Goal: Information Seeking & Learning: Find specific fact

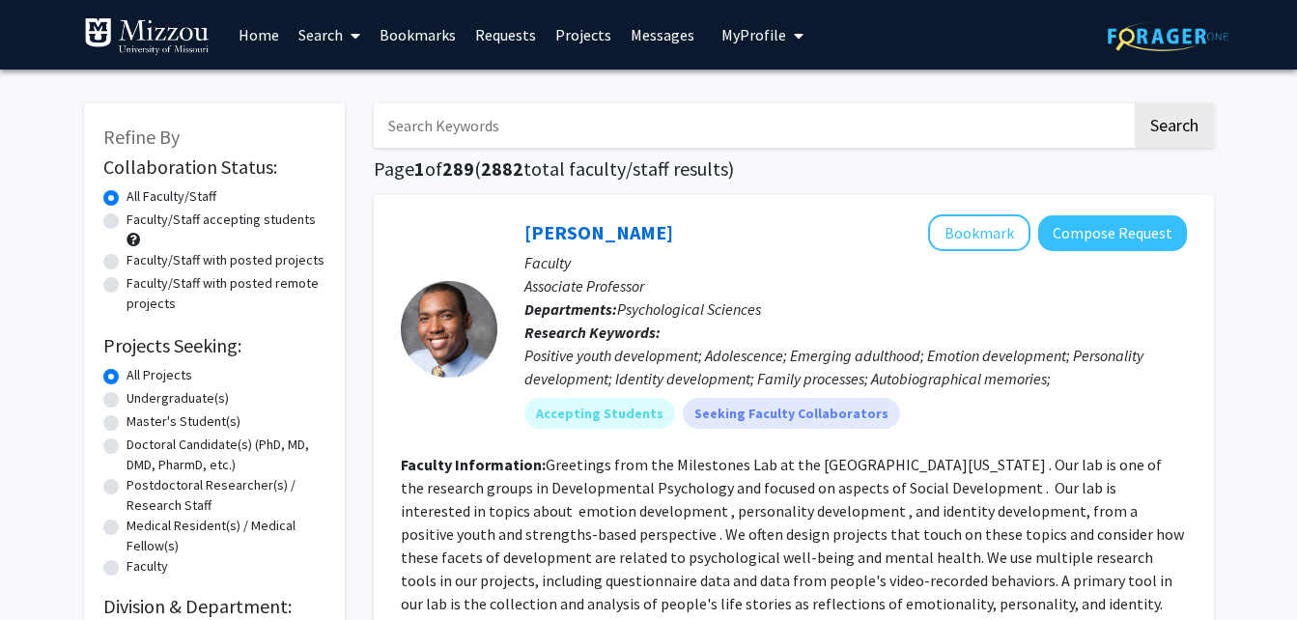
click at [529, 131] on input "Search Keywords" at bounding box center [753, 125] width 758 height 44
click at [1135, 103] on button "Search" at bounding box center [1174, 125] width 79 height 44
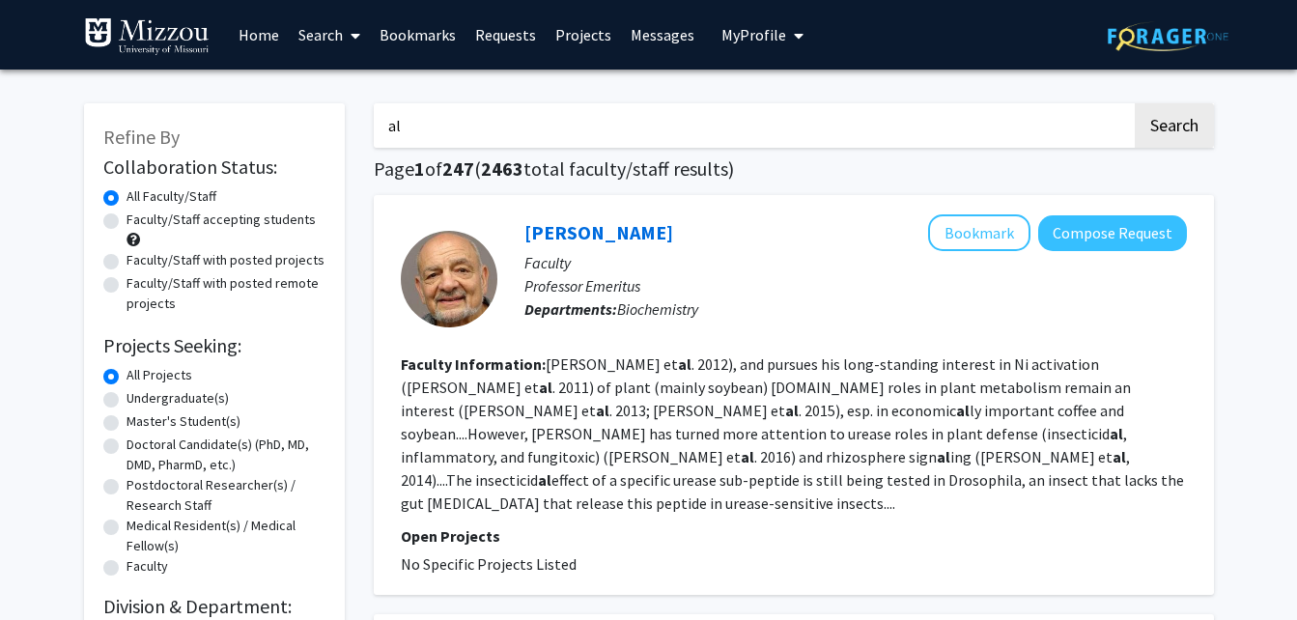
click at [487, 120] on input "al" at bounding box center [753, 125] width 758 height 44
click at [1135, 103] on button "Search" at bounding box center [1174, 125] width 79 height 44
type input "a"
click at [1135, 103] on button "Search" at bounding box center [1174, 125] width 79 height 44
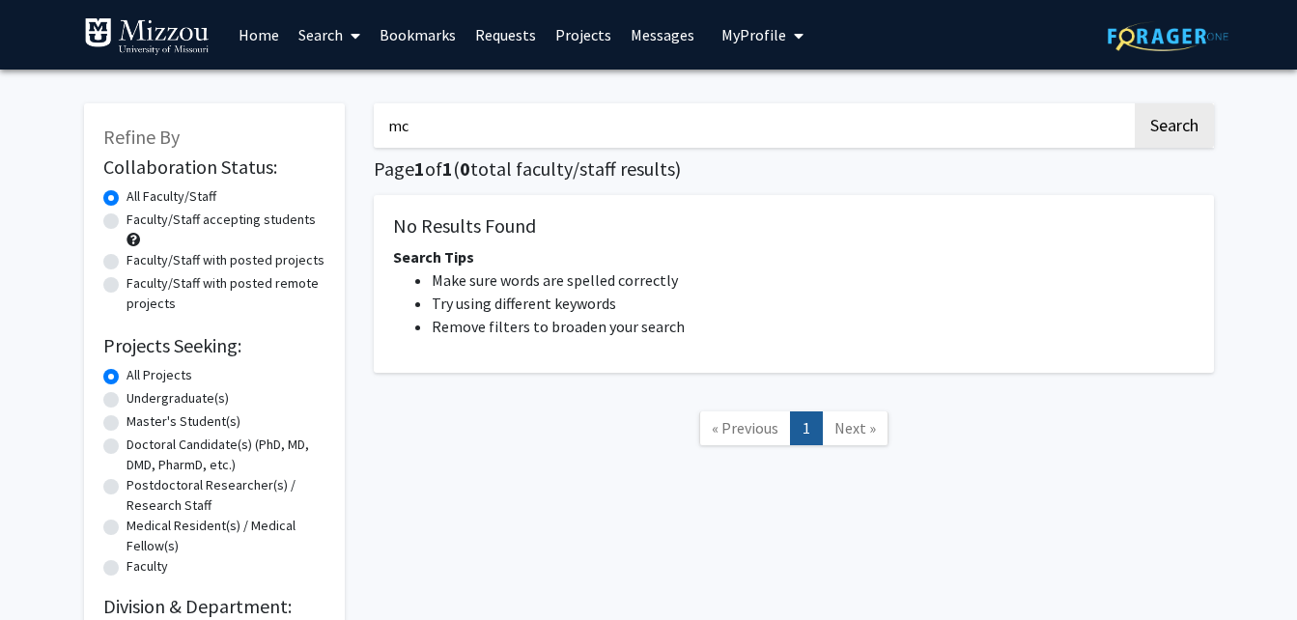
type input "m"
click at [337, 22] on link "Search" at bounding box center [329, 35] width 81 height 68
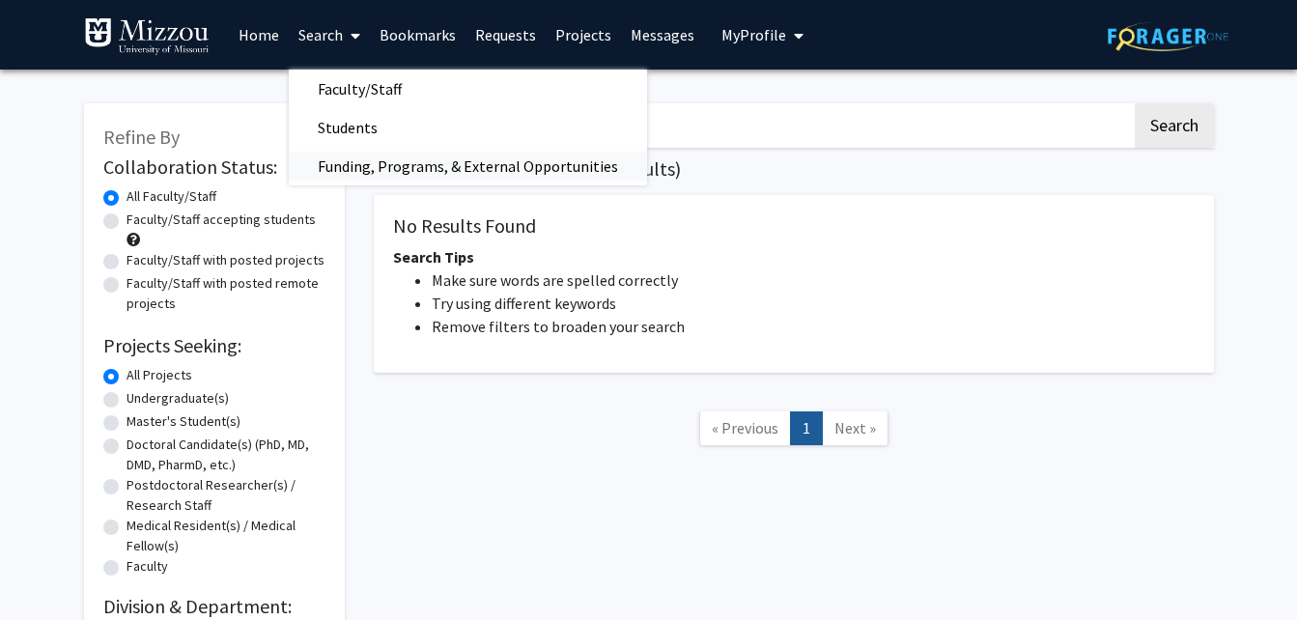
click at [415, 160] on span "Funding, Programs, & External Opportunities" at bounding box center [468, 166] width 358 height 39
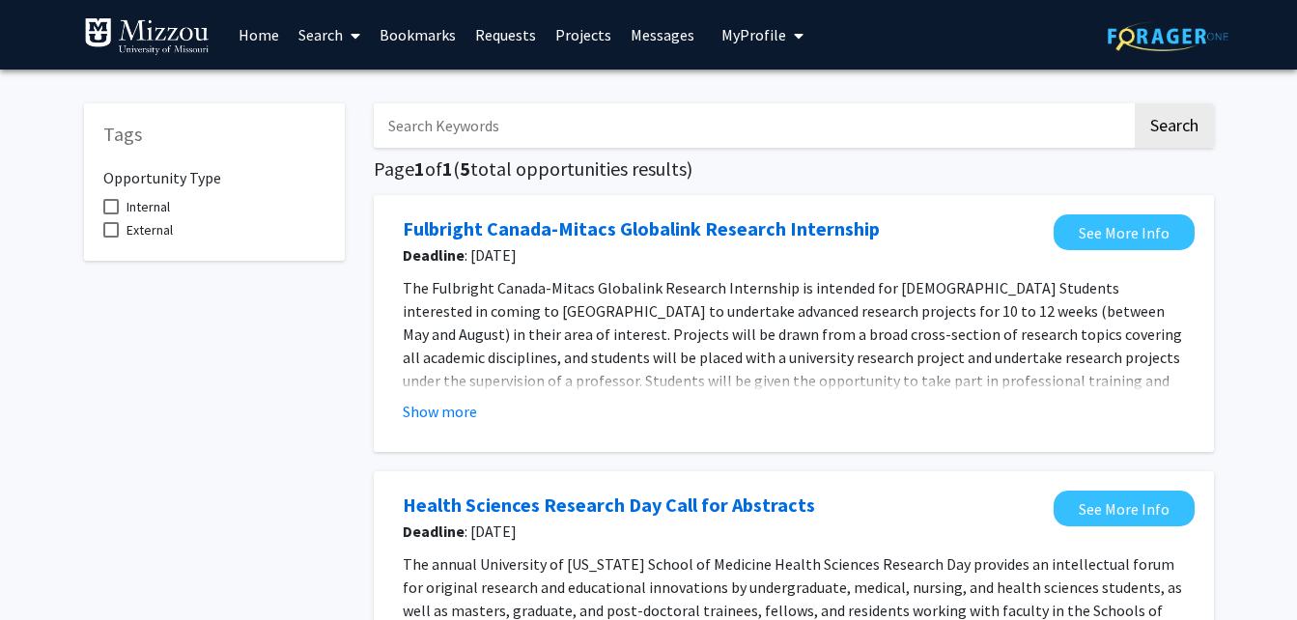
click at [446, 140] on input "Search Keywords" at bounding box center [753, 125] width 758 height 44
click at [1135, 103] on button "Search" at bounding box center [1174, 125] width 79 height 44
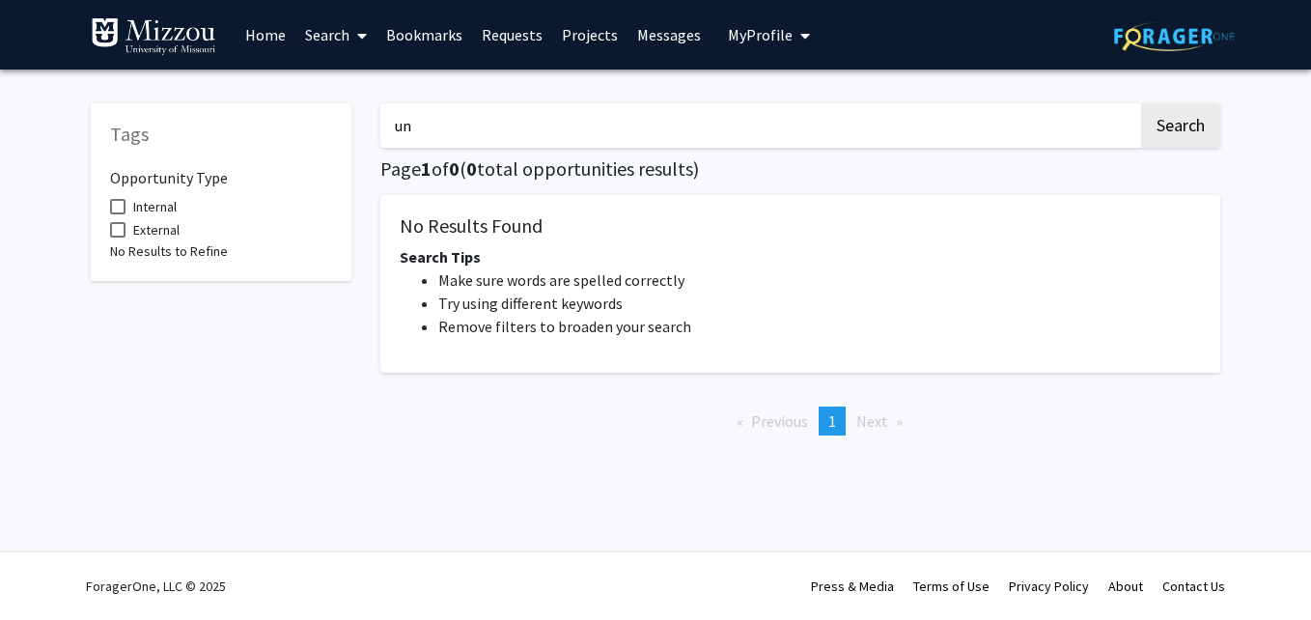
type input "u"
click at [1142, 103] on button "Search" at bounding box center [1181, 125] width 79 height 44
type input "a"
click at [1142, 103] on button "Search" at bounding box center [1181, 125] width 79 height 44
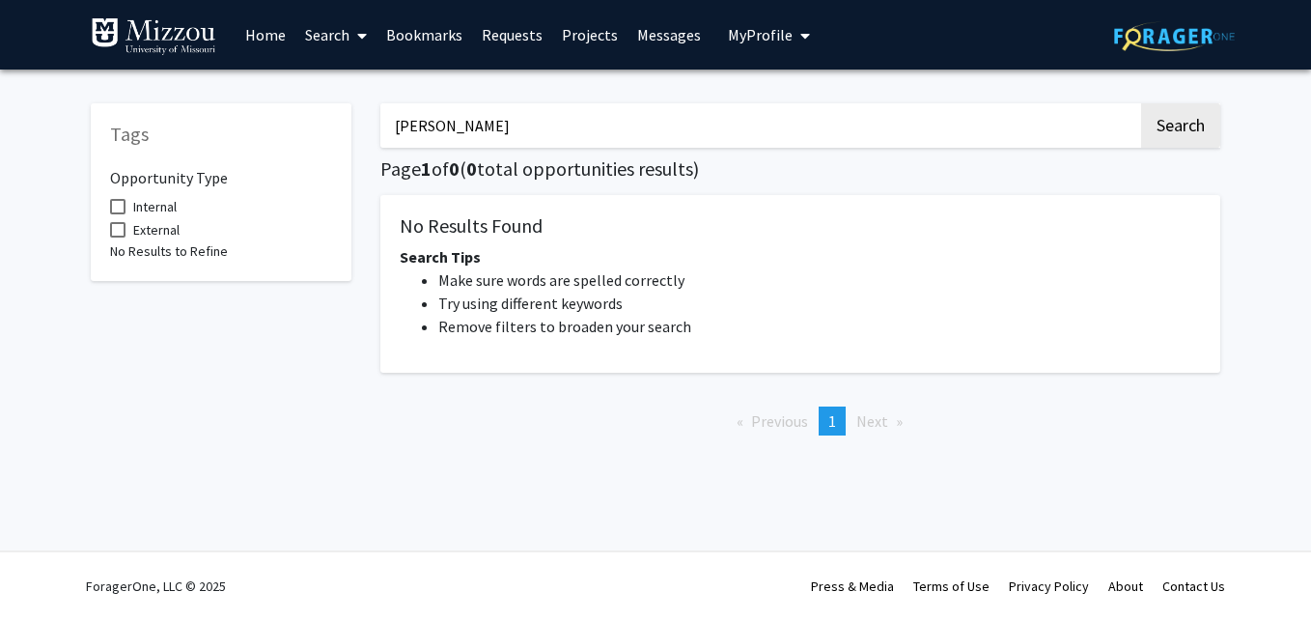
type input "[PERSON_NAME]"
click at [338, 38] on link "Search" at bounding box center [336, 35] width 81 height 68
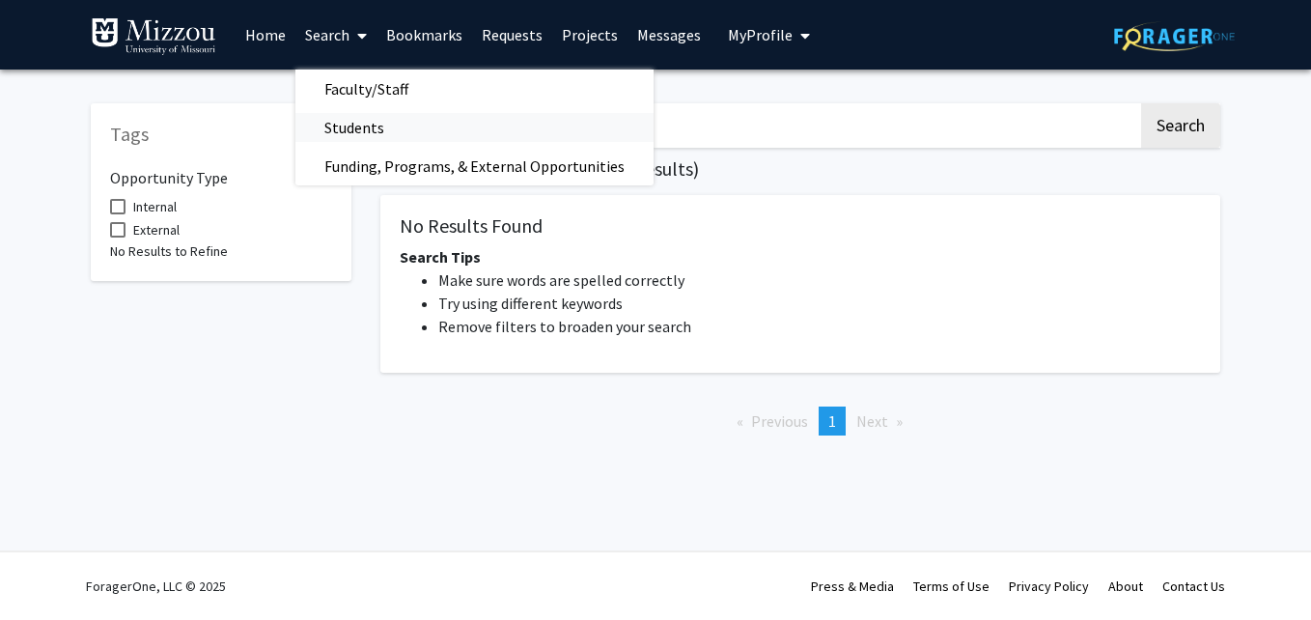
click at [368, 123] on span "Students" at bounding box center [355, 127] width 118 height 39
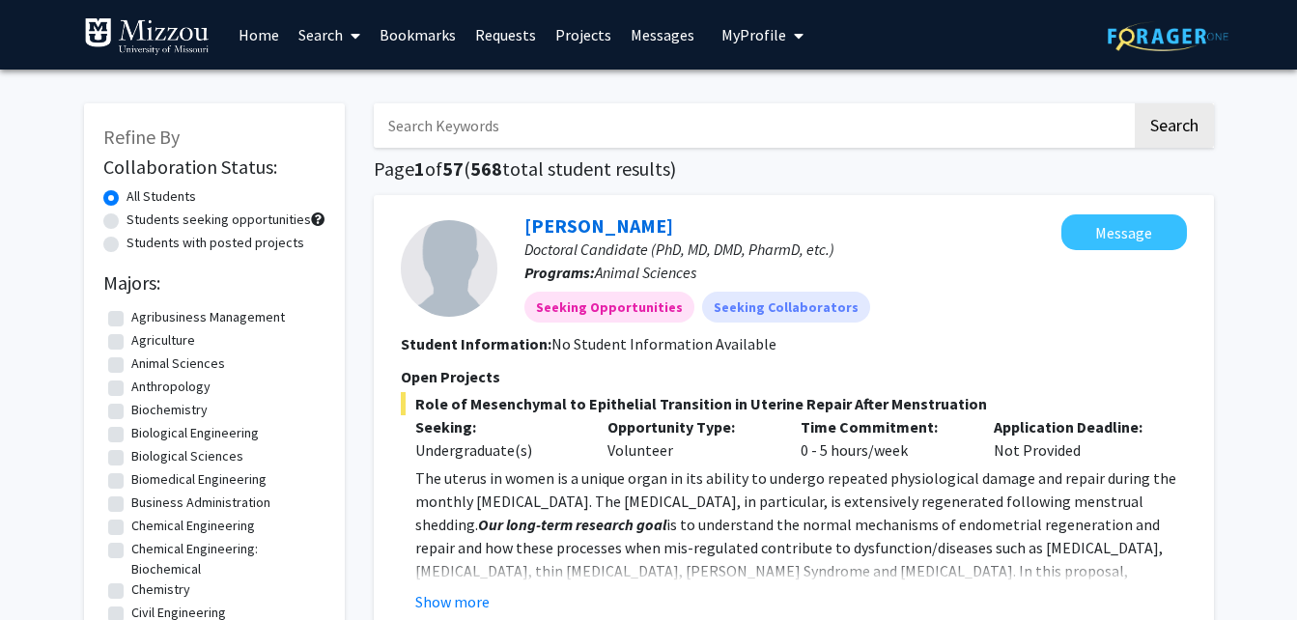
click at [425, 128] on input "Search Keywords" at bounding box center [753, 125] width 758 height 44
click at [1135, 103] on button "Search" at bounding box center [1174, 125] width 79 height 44
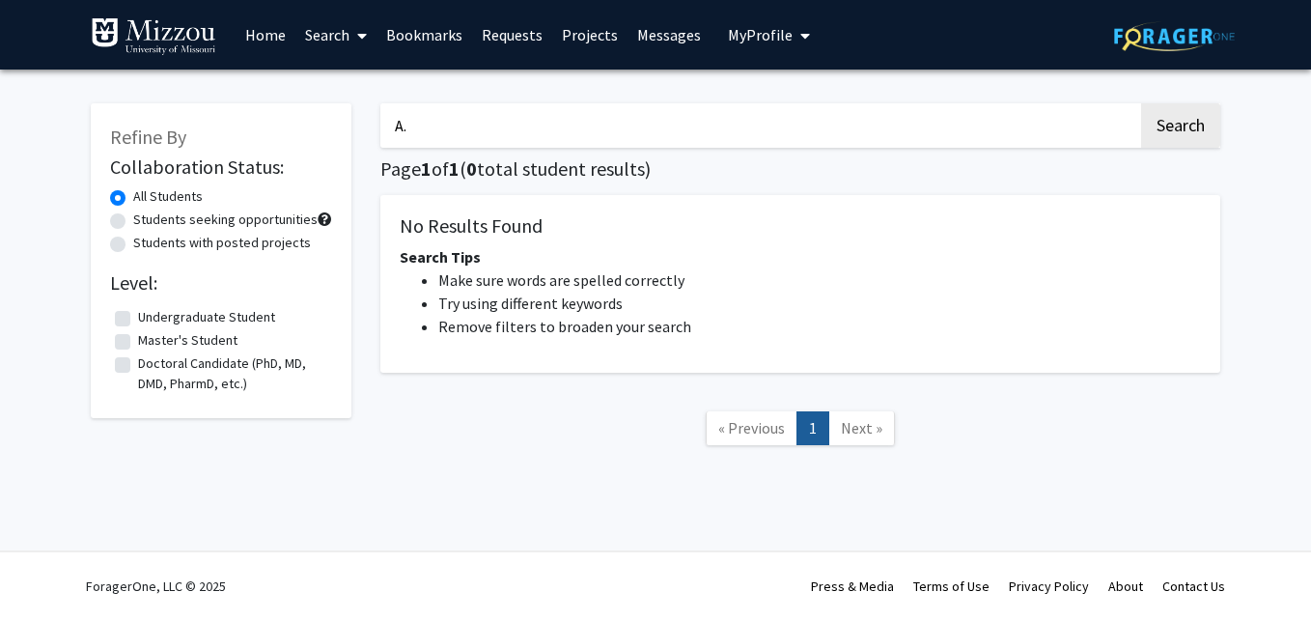
type input "A"
type input "[PERSON_NAME]"
click at [1142, 103] on button "Search" at bounding box center [1181, 125] width 79 height 44
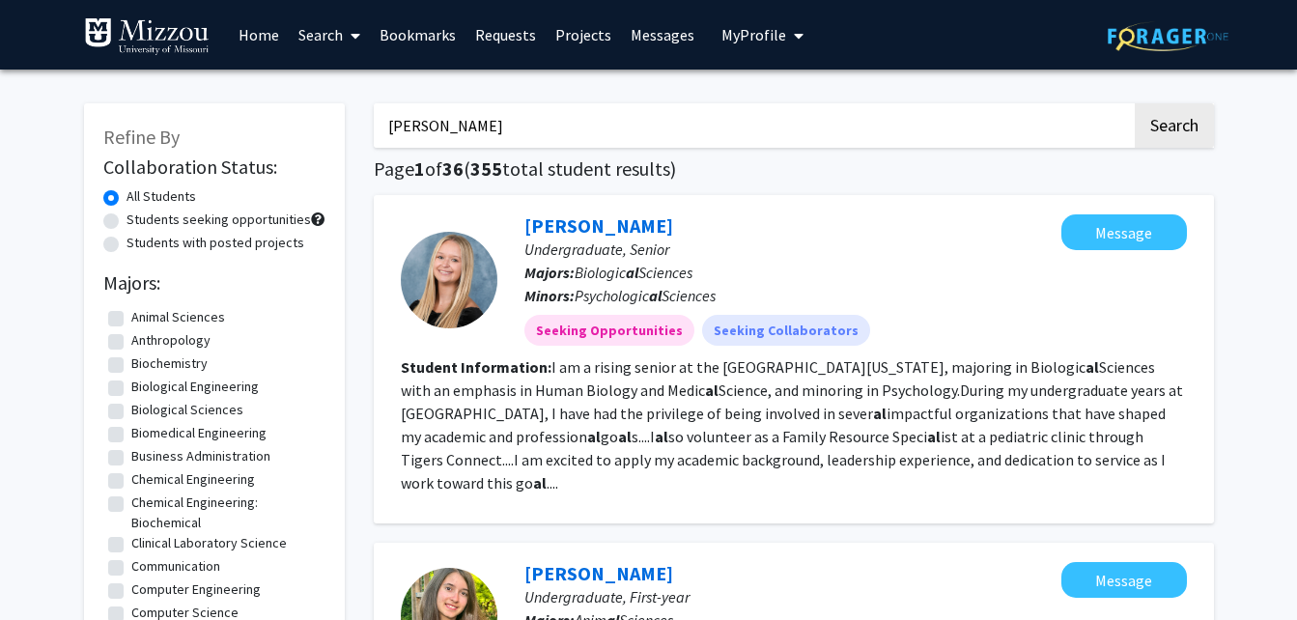
click at [324, 29] on link "Search" at bounding box center [329, 35] width 81 height 68
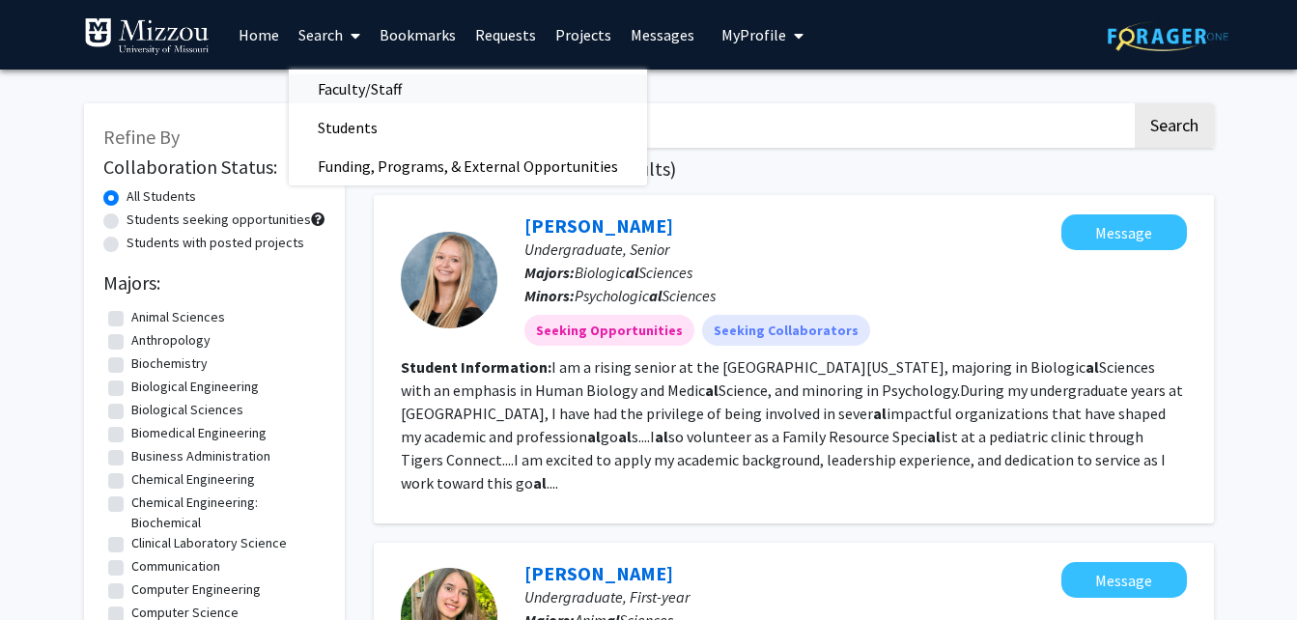
click at [366, 93] on span "Faculty/Staff" at bounding box center [360, 89] width 142 height 39
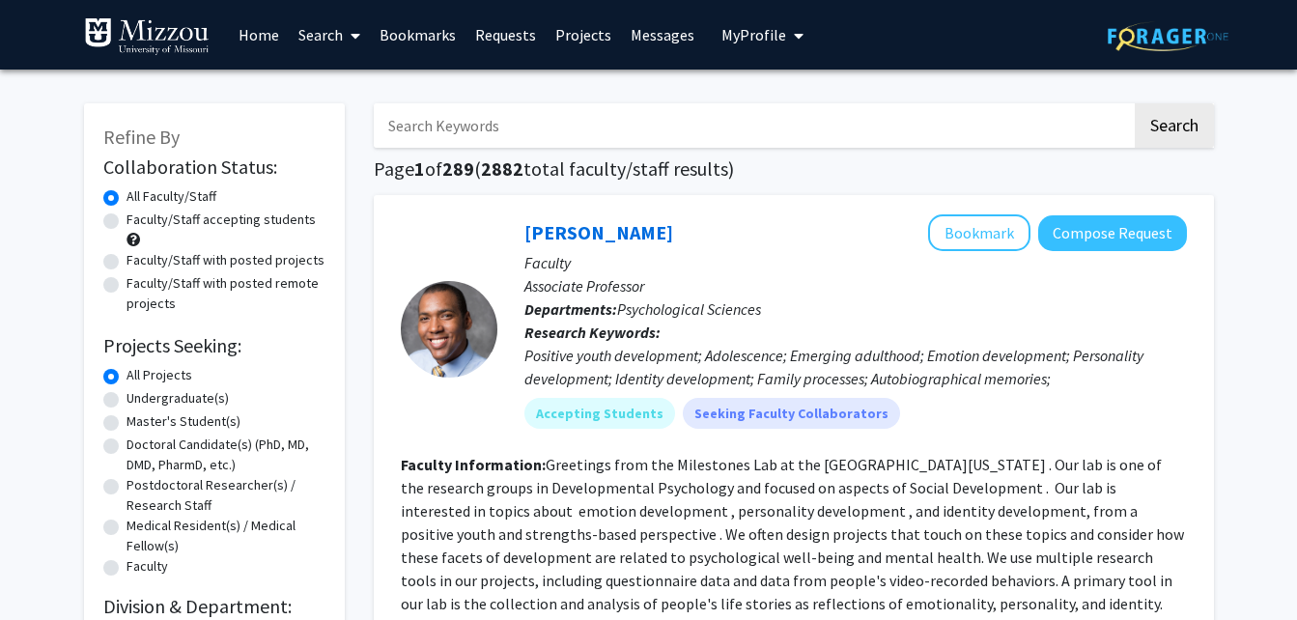
click at [440, 127] on input "Search Keywords" at bounding box center [753, 125] width 758 height 44
type input "[PERSON_NAME]"
click at [1135, 103] on button "Search" at bounding box center [1174, 125] width 79 height 44
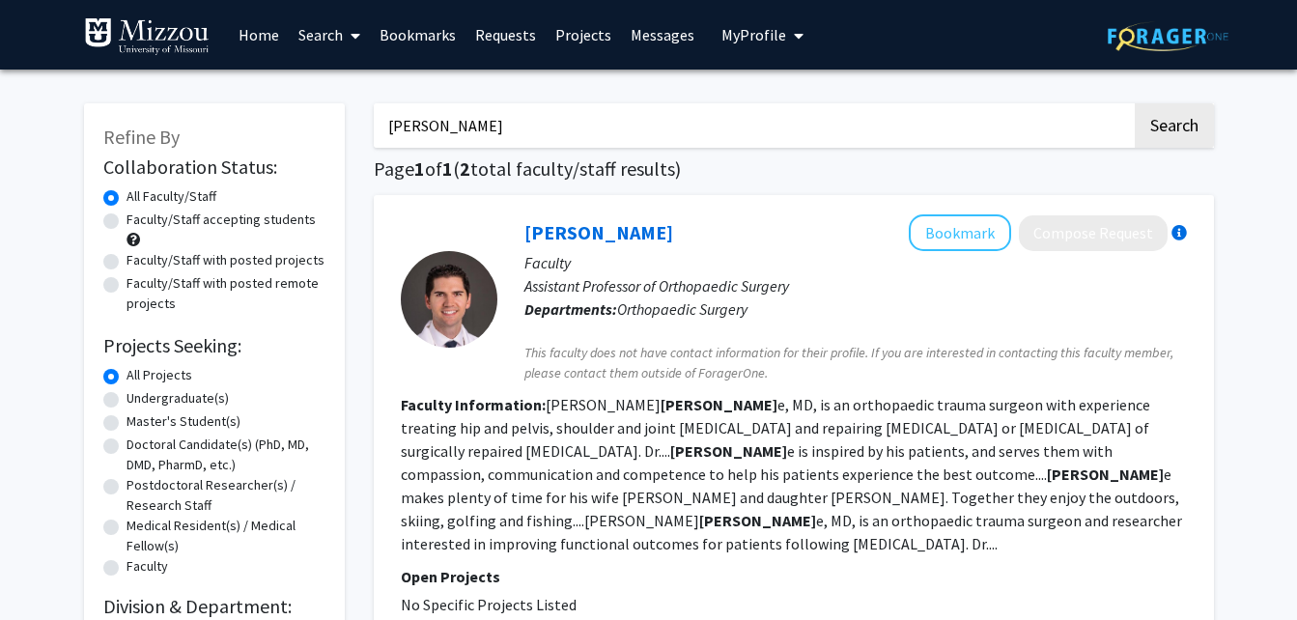
click at [590, 40] on link "Projects" at bounding box center [583, 35] width 75 height 68
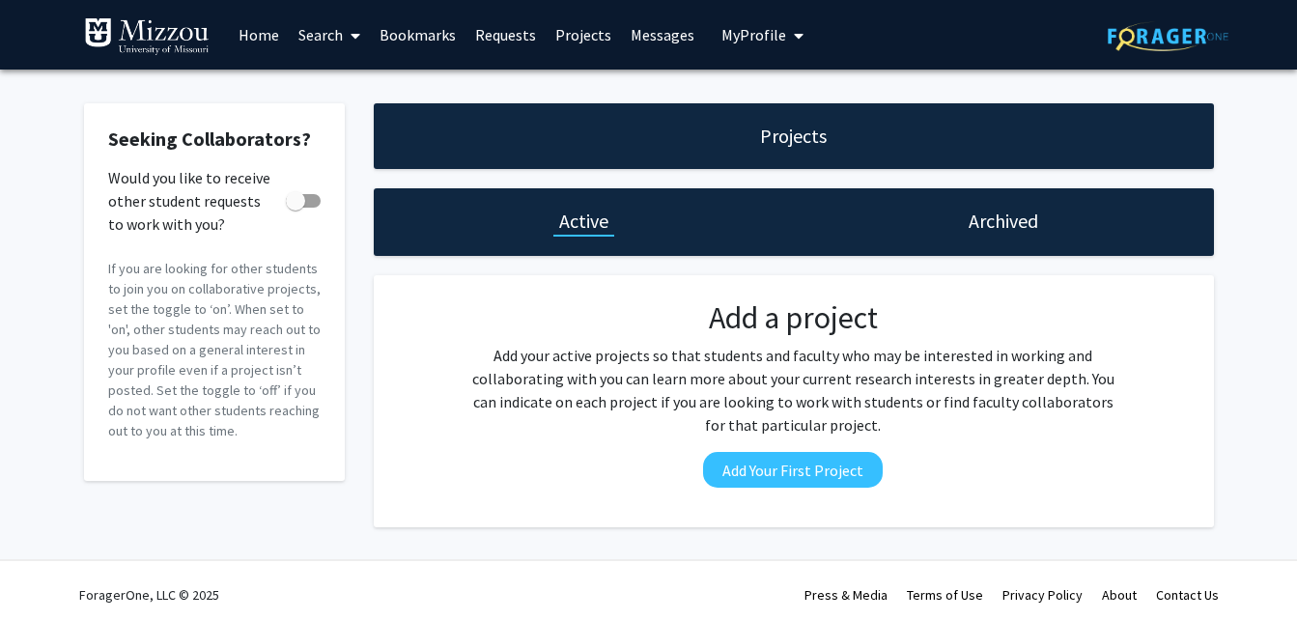
click at [972, 210] on h1 "Archived" at bounding box center [1004, 221] width 70 height 27
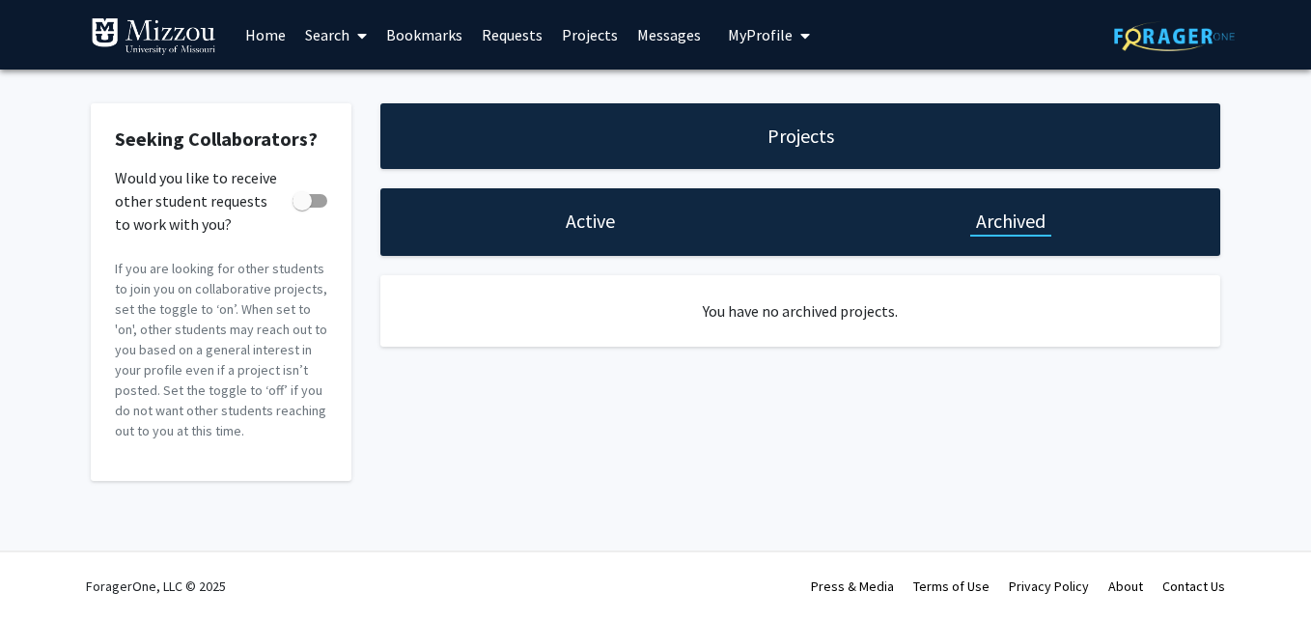
click at [814, 137] on h1 "Projects" at bounding box center [801, 136] width 67 height 27
click at [563, 28] on link "Projects" at bounding box center [589, 35] width 75 height 68
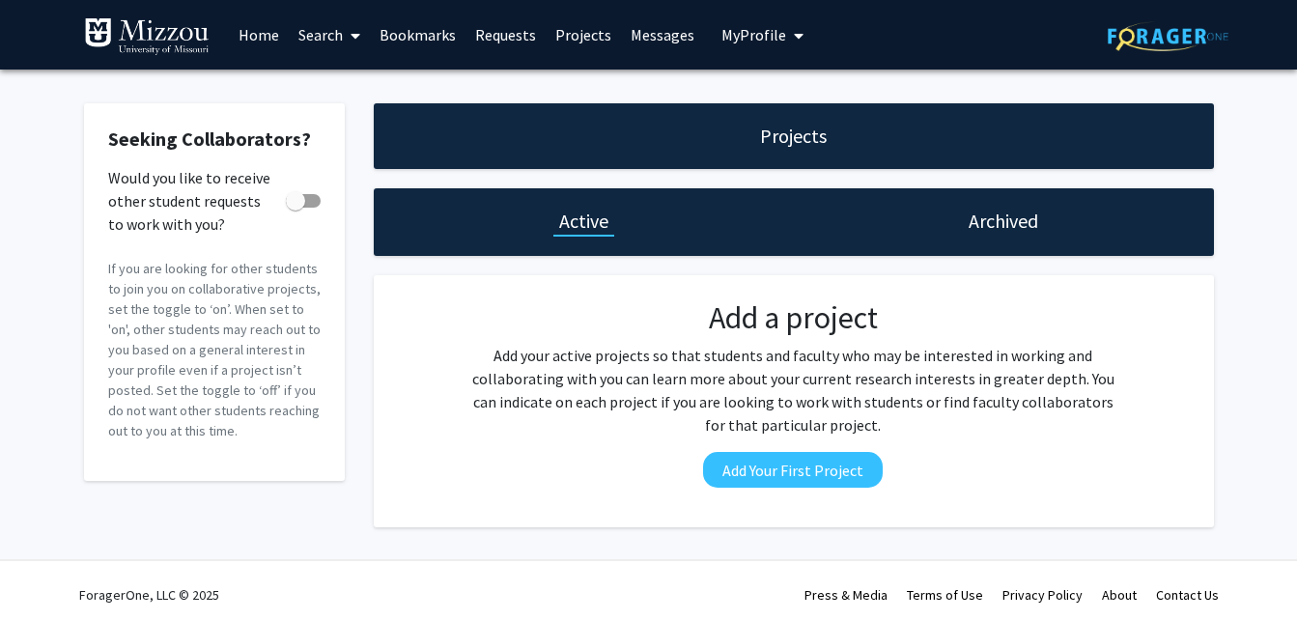
click at [512, 29] on link "Requests" at bounding box center [505, 35] width 80 height 68
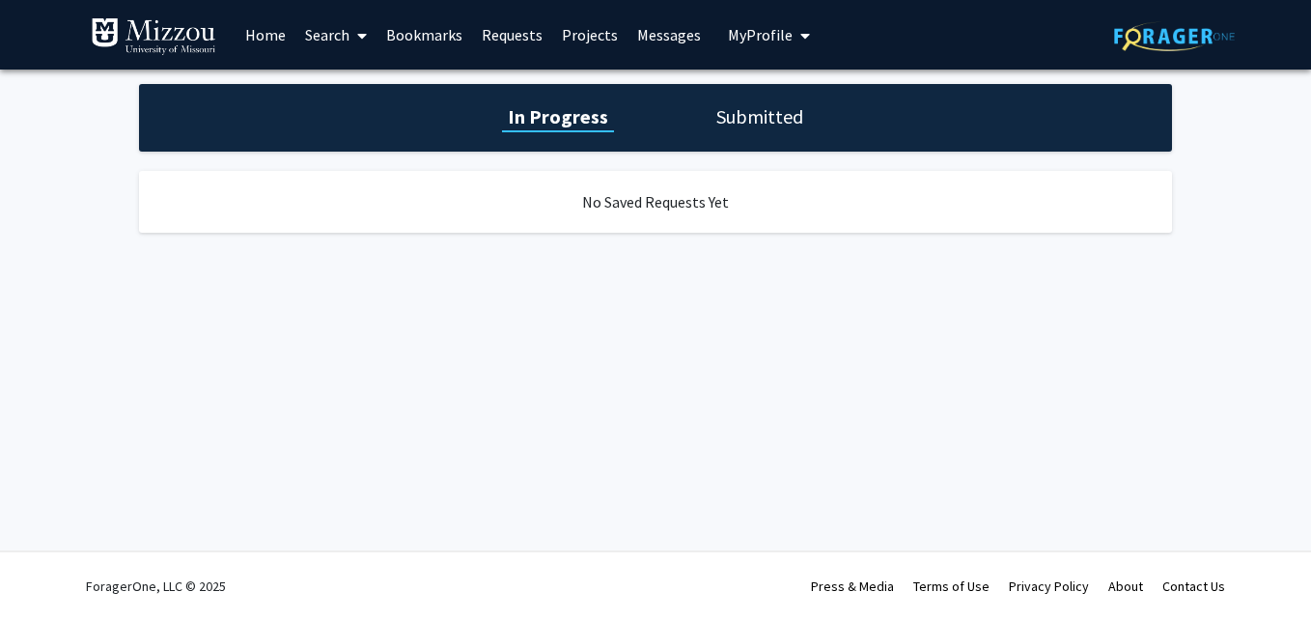
click at [397, 29] on link "Bookmarks" at bounding box center [425, 35] width 96 height 68
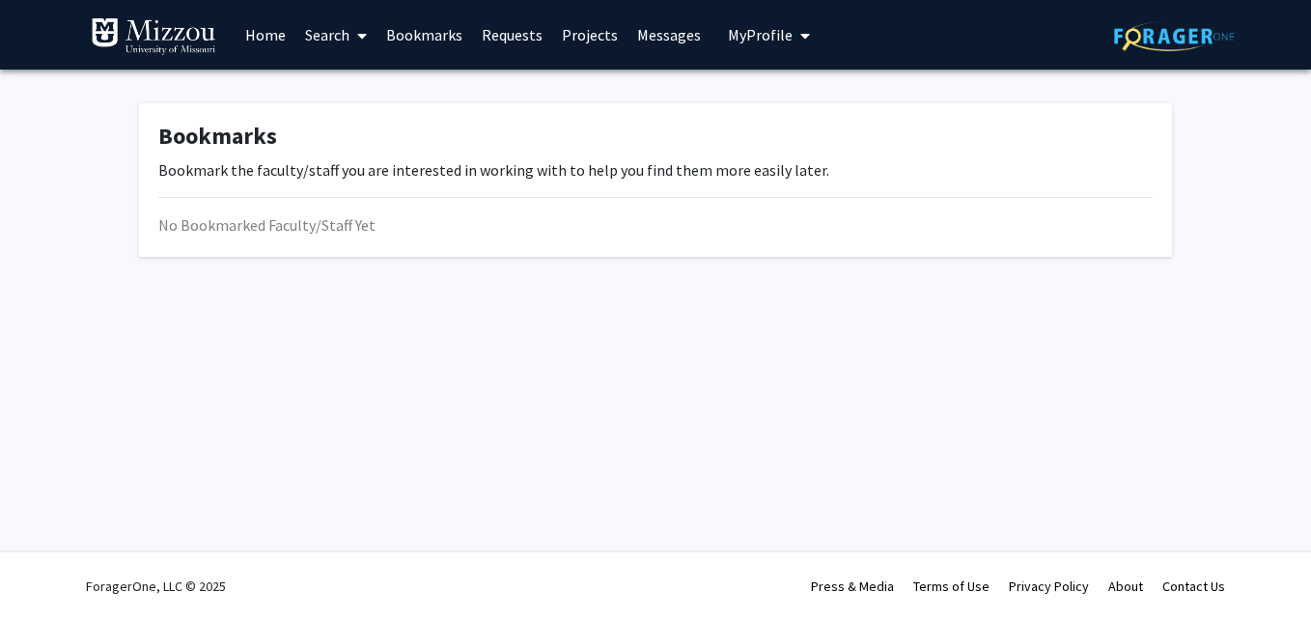
click at [315, 26] on link "Search" at bounding box center [336, 35] width 81 height 68
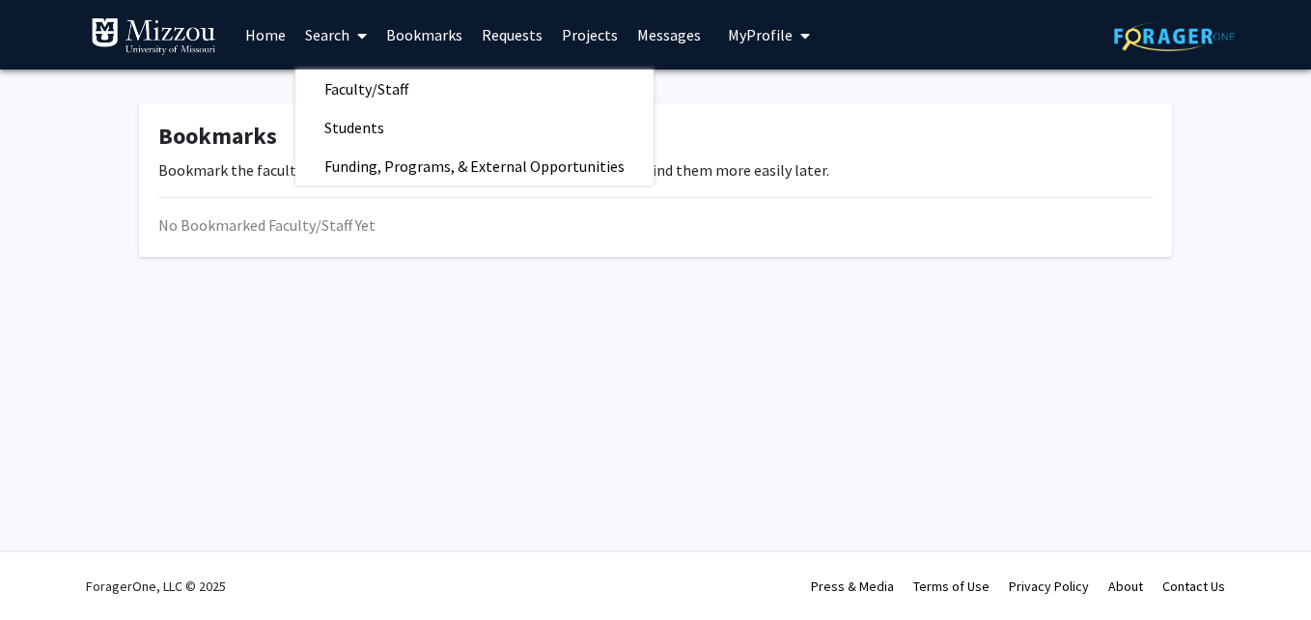
click at [267, 58] on link "Home" at bounding box center [266, 35] width 60 height 68
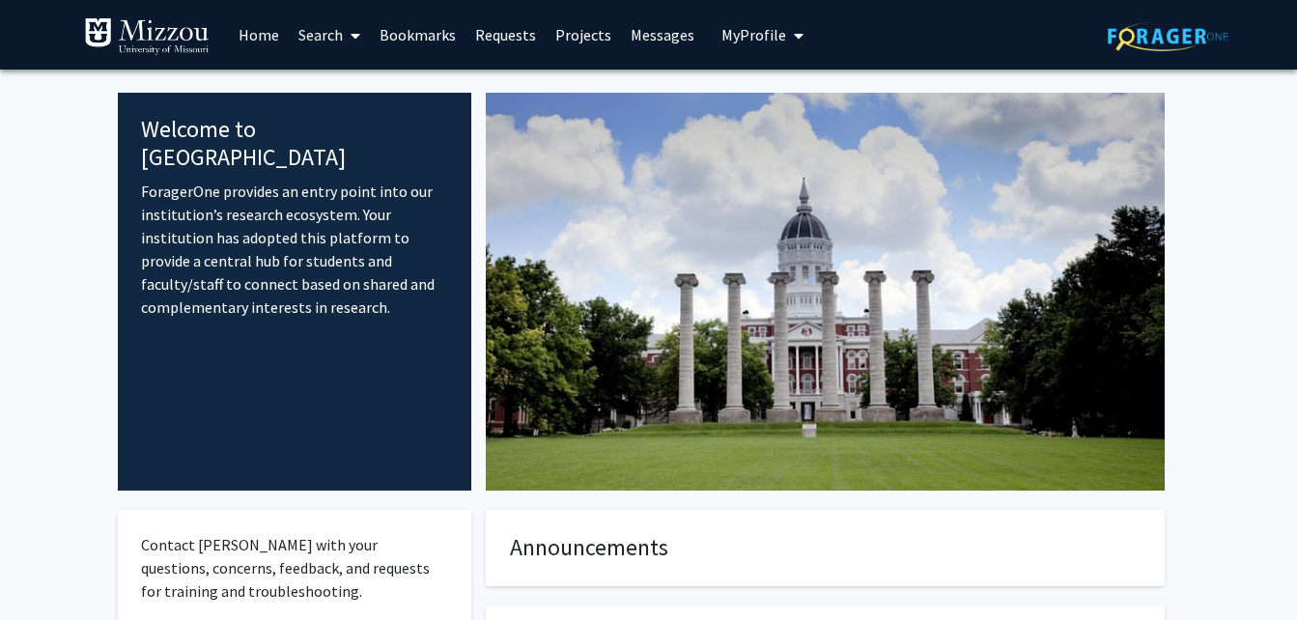
click at [341, 33] on link "Search" at bounding box center [329, 35] width 81 height 68
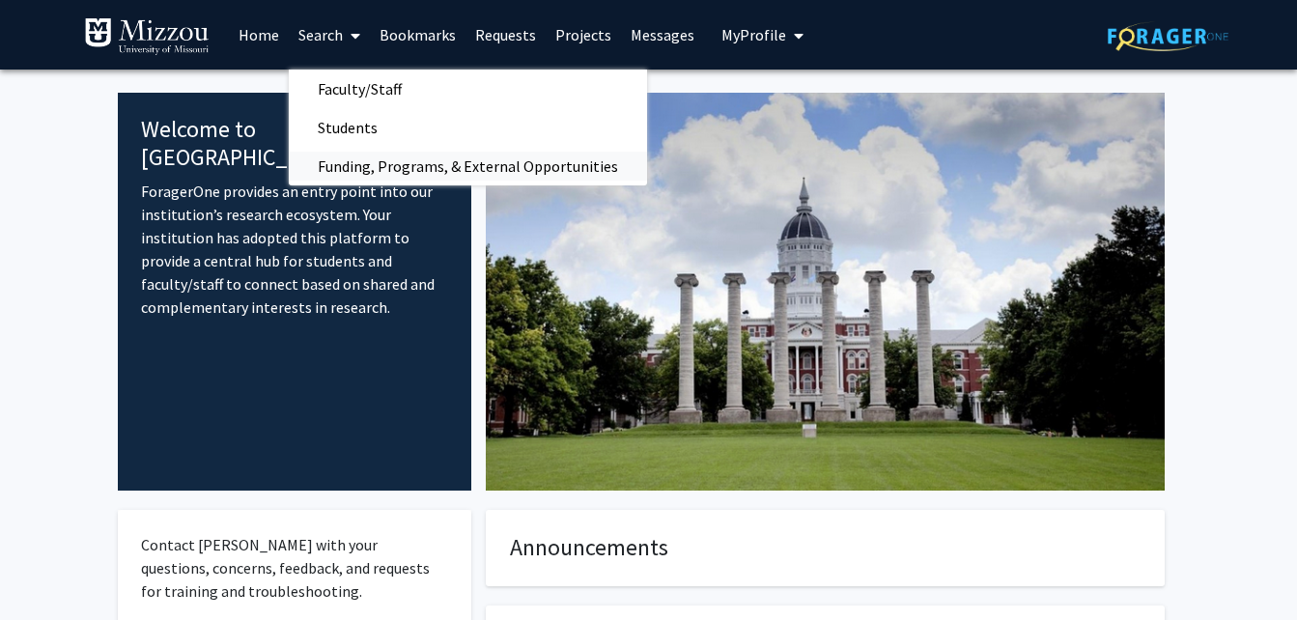
click at [407, 171] on span "Funding, Programs, & External Opportunities" at bounding box center [468, 166] width 358 height 39
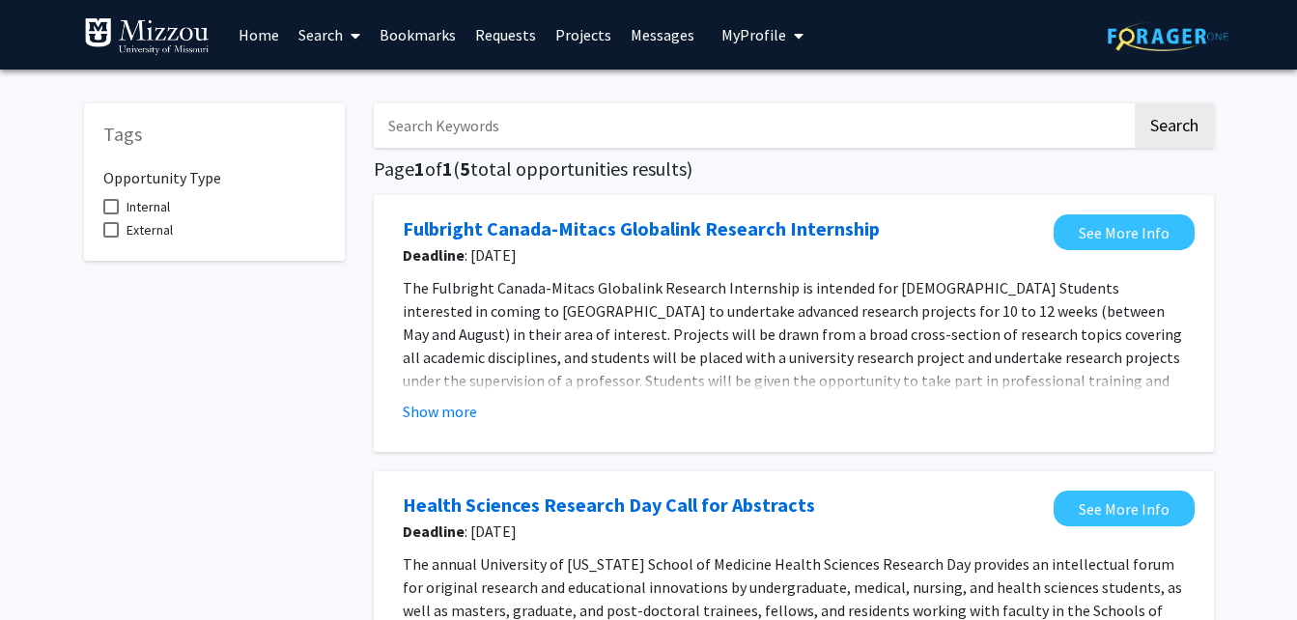
click at [507, 122] on input "Search Keywords" at bounding box center [753, 125] width 758 height 44
type input "u"
click at [1135, 103] on button "Search" at bounding box center [1174, 125] width 79 height 44
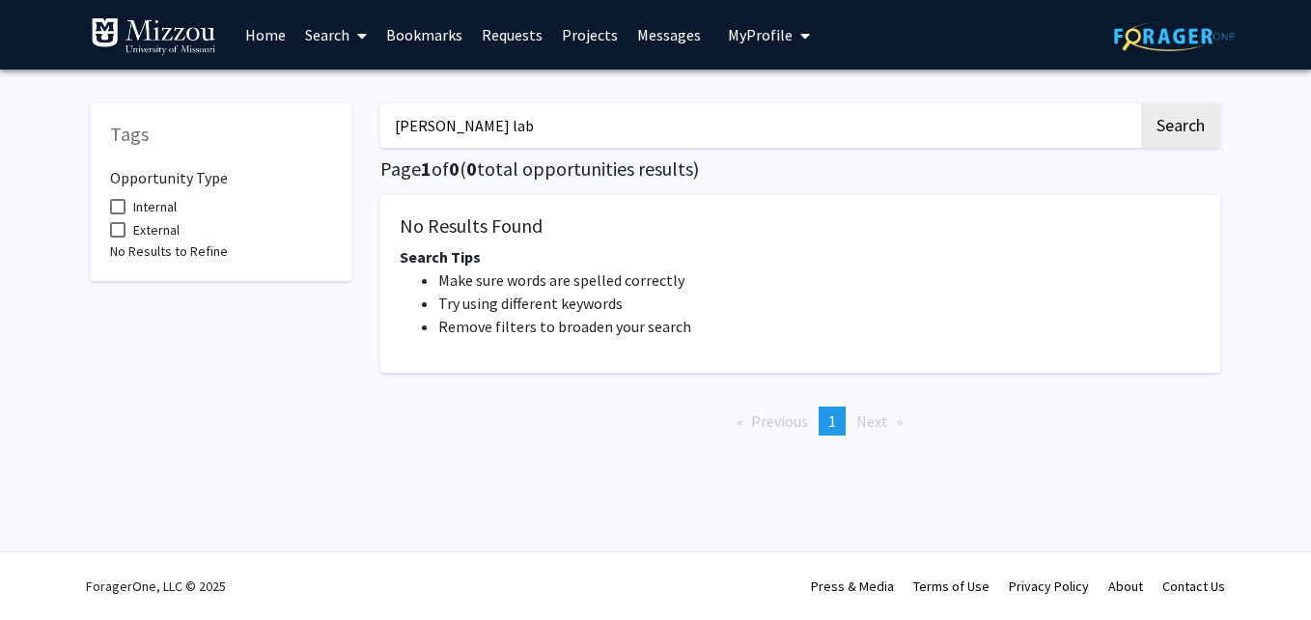
type input "[PERSON_NAME] lab"
click at [1142, 103] on button "Search" at bounding box center [1181, 125] width 79 height 44
click at [249, 28] on link "Home" at bounding box center [266, 35] width 60 height 68
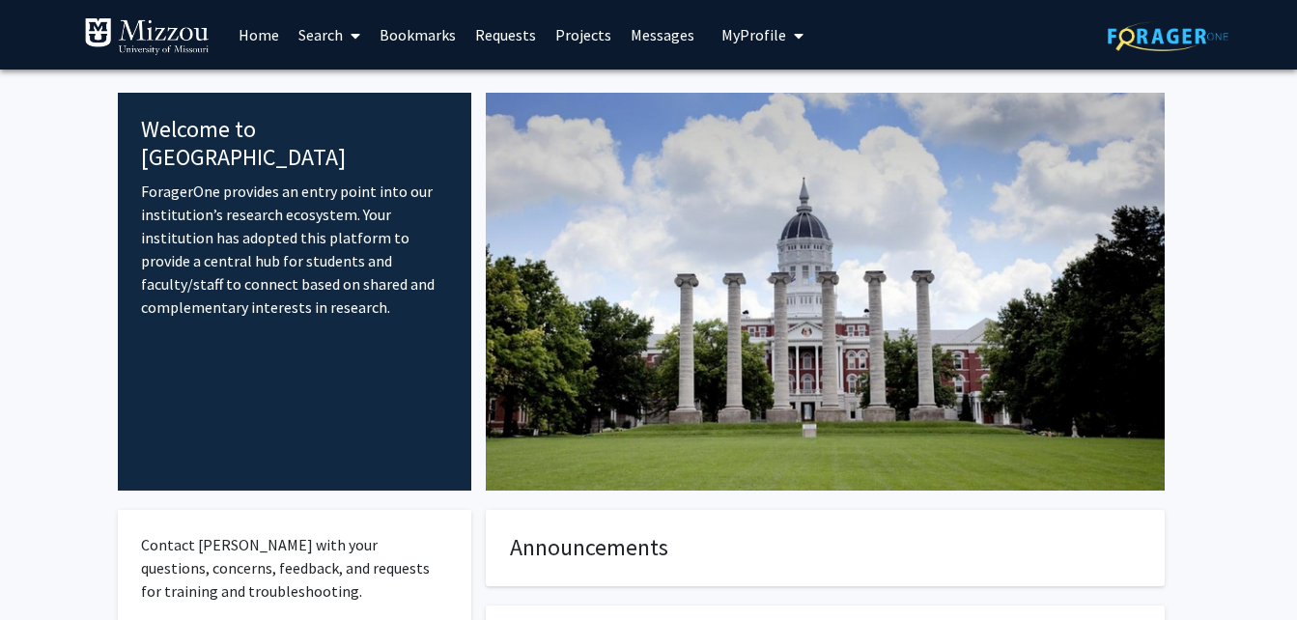
click at [337, 37] on link "Search" at bounding box center [329, 35] width 81 height 68
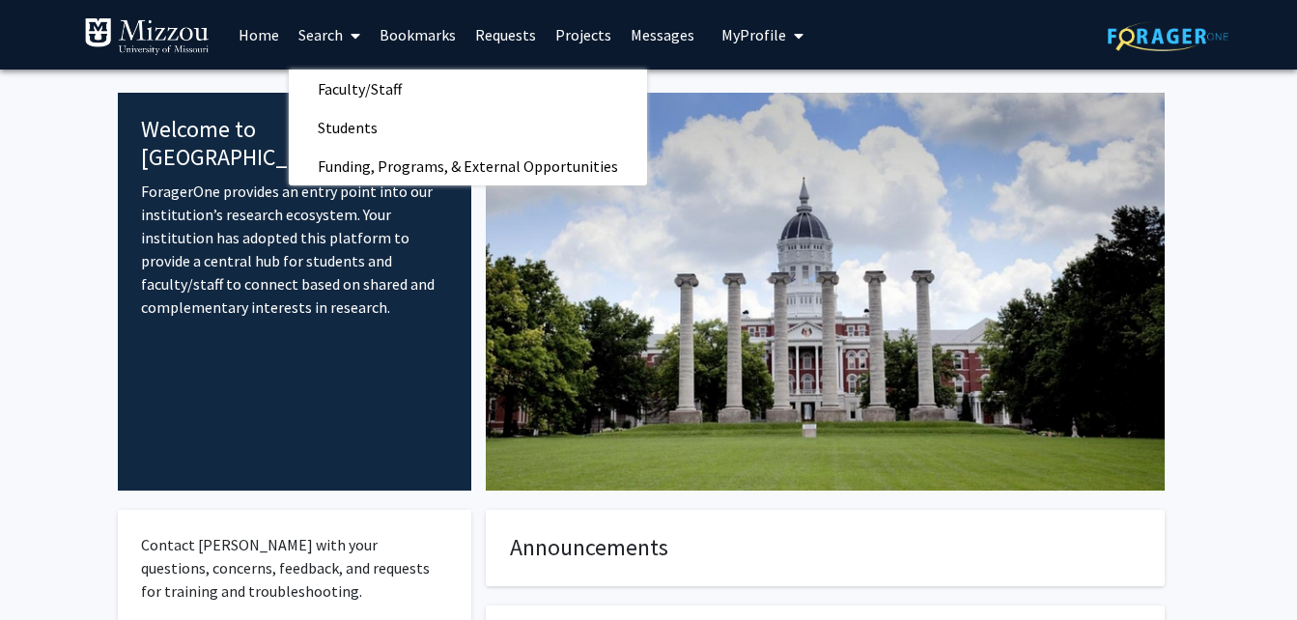
click at [408, 40] on link "Bookmarks" at bounding box center [418, 35] width 96 height 68
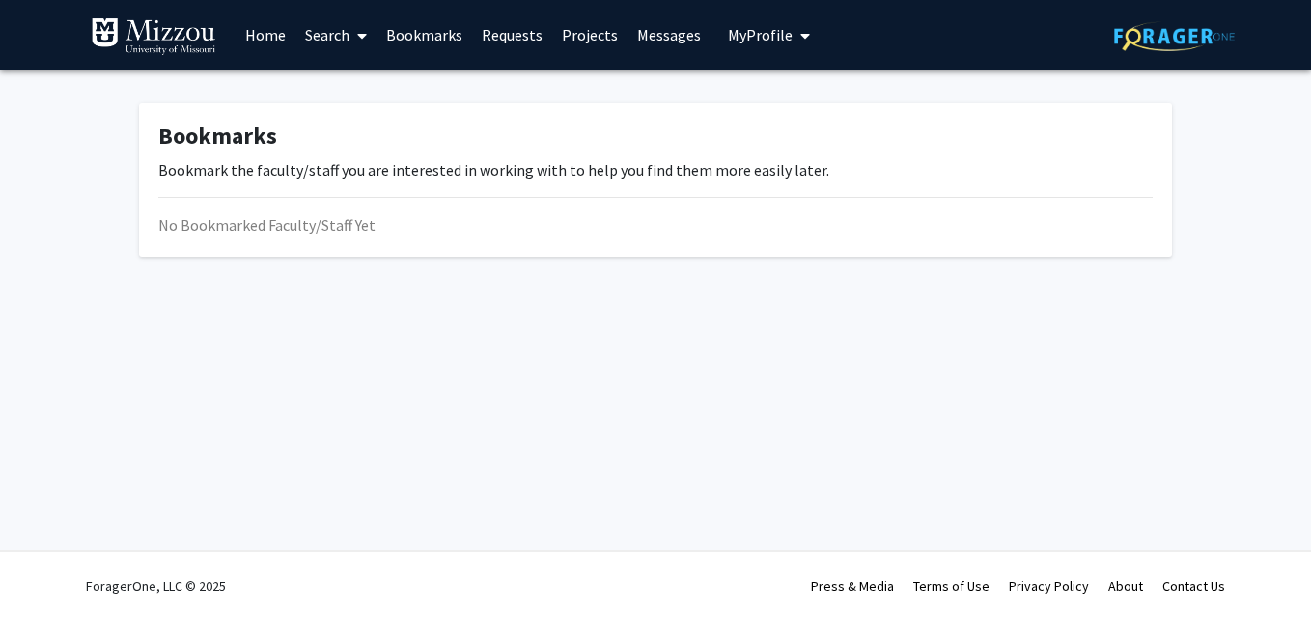
click at [339, 38] on link "Search" at bounding box center [336, 35] width 81 height 68
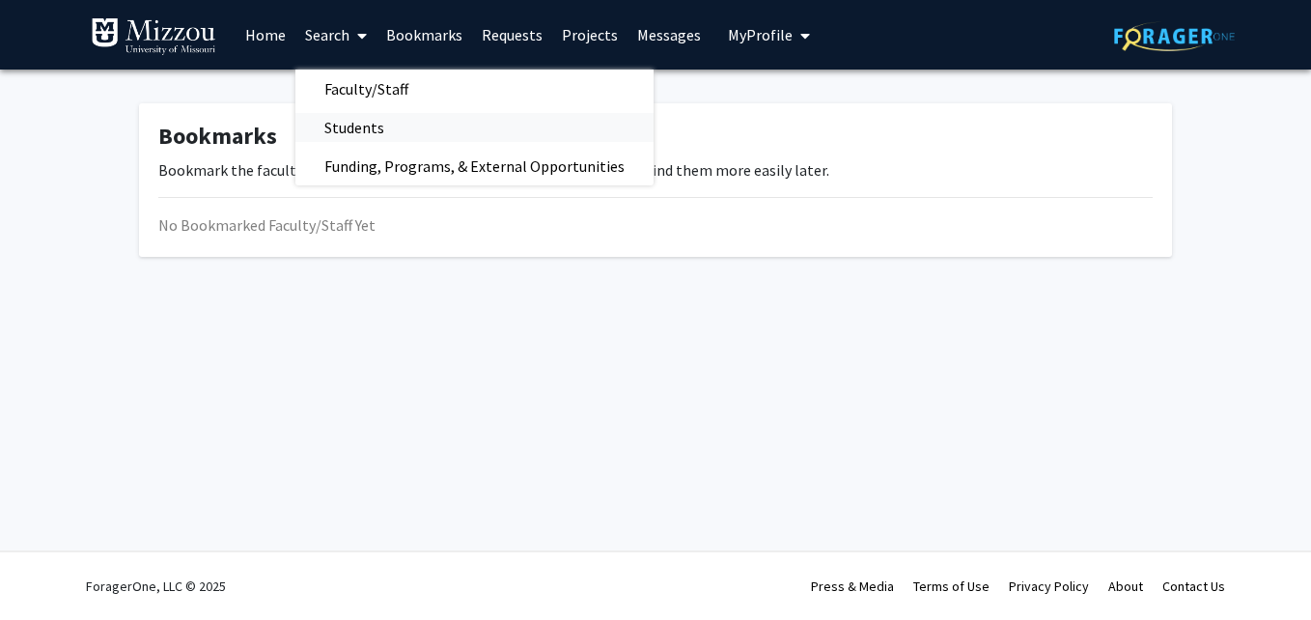
click at [400, 130] on span "Students" at bounding box center [355, 127] width 118 height 39
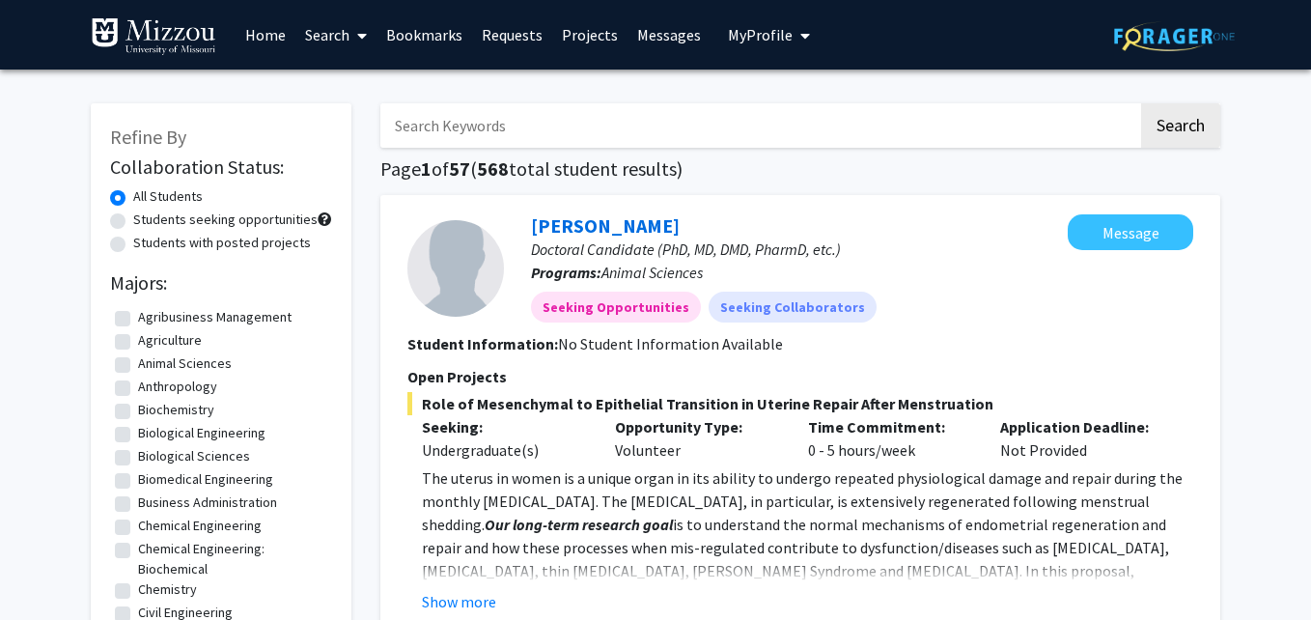
click at [358, 42] on icon at bounding box center [362, 35] width 10 height 15
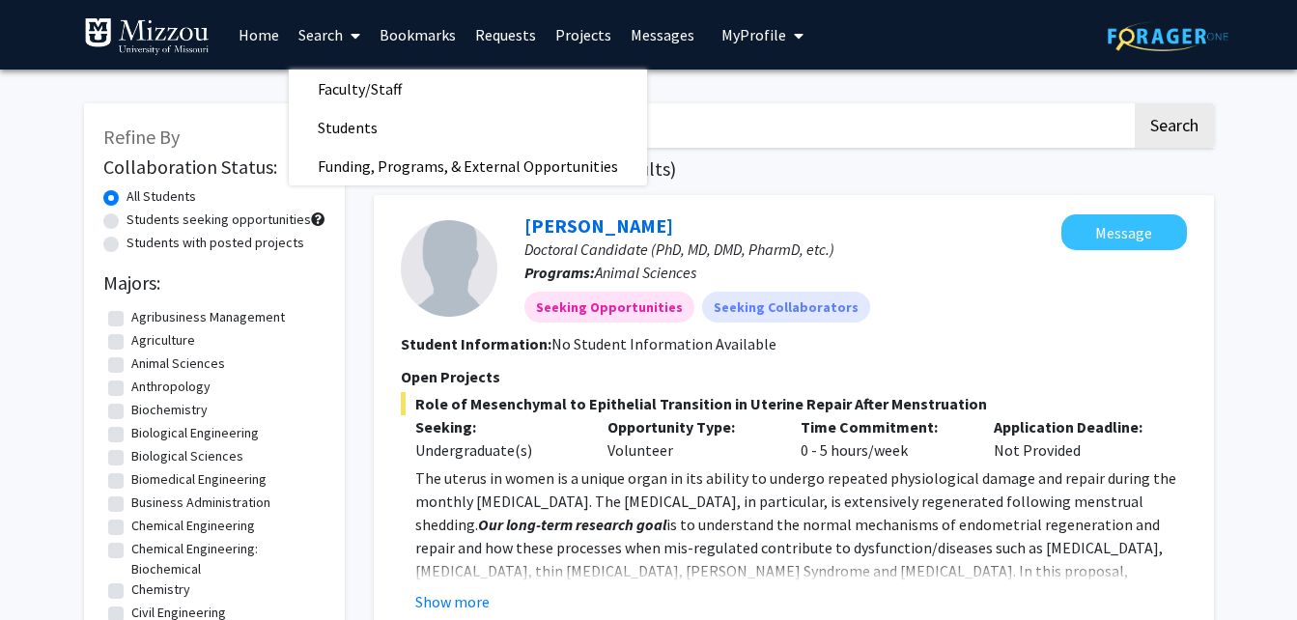
click at [348, 42] on span at bounding box center [351, 36] width 17 height 68
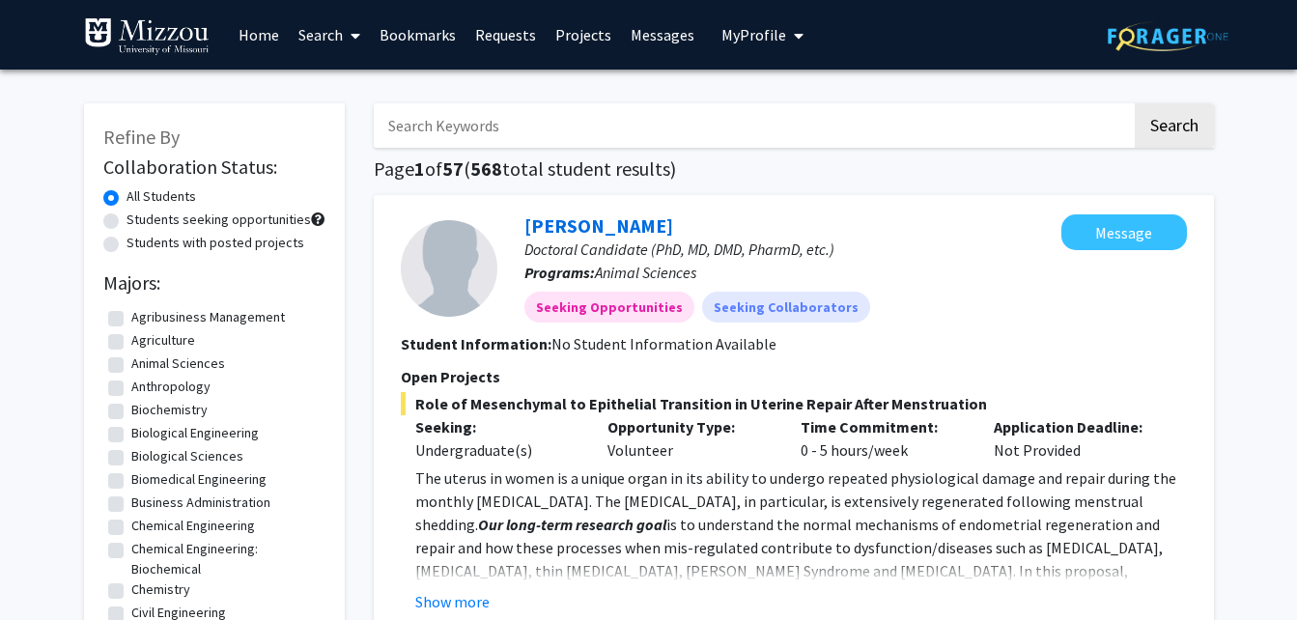
click at [346, 48] on span at bounding box center [351, 36] width 17 height 68
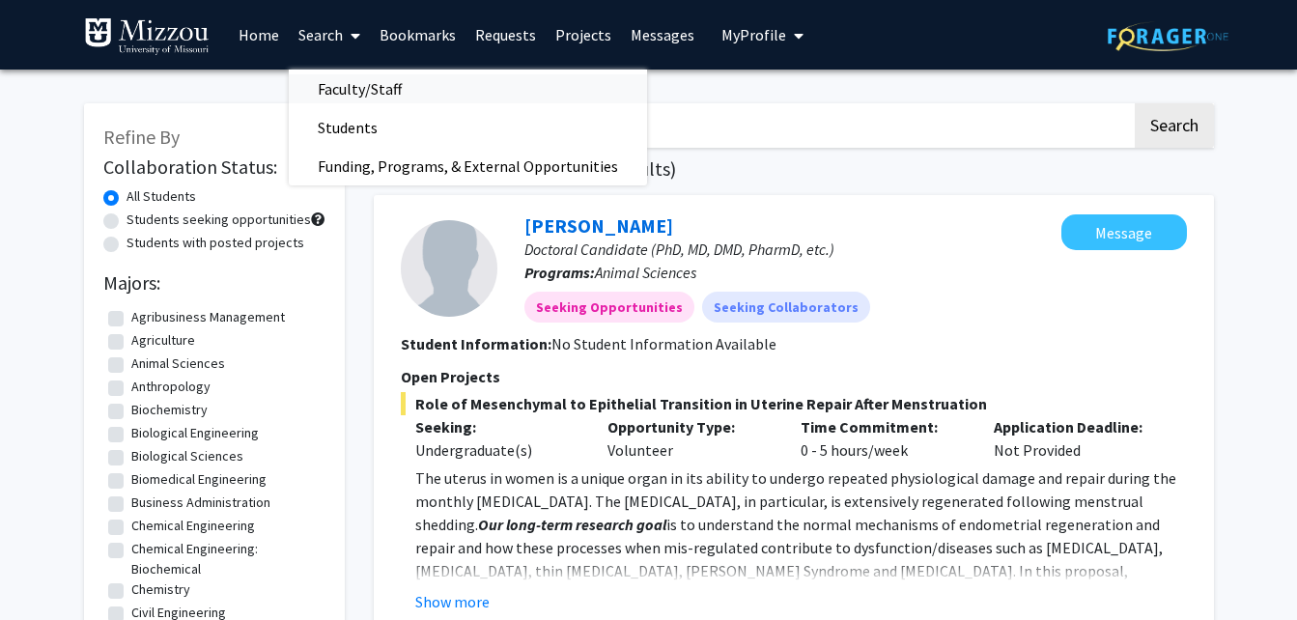
click at [363, 89] on span "Faculty/Staff" at bounding box center [360, 89] width 142 height 39
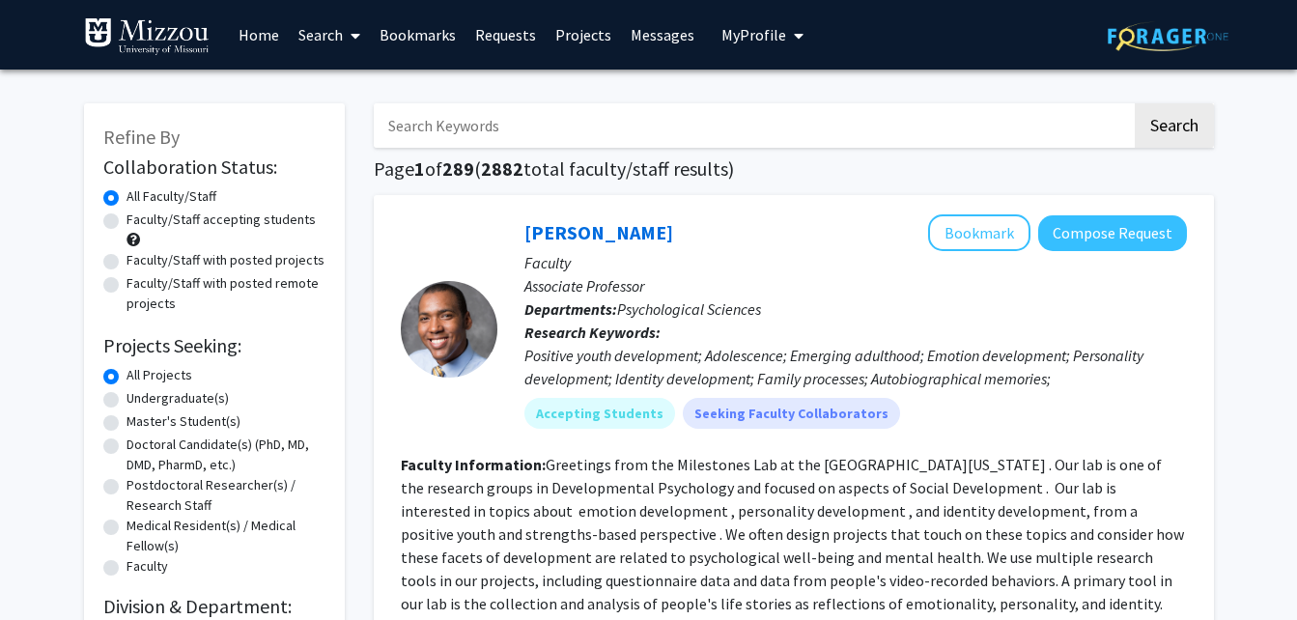
click at [453, 107] on input "Search Keywords" at bounding box center [753, 125] width 758 height 44
click at [494, 232] on div at bounding box center [449, 328] width 97 height 229
click at [446, 118] on input "[PERSON_NAME]" at bounding box center [753, 125] width 758 height 44
type input "[PERSON_NAME]"
click at [1135, 103] on button "Search" at bounding box center [1174, 125] width 79 height 44
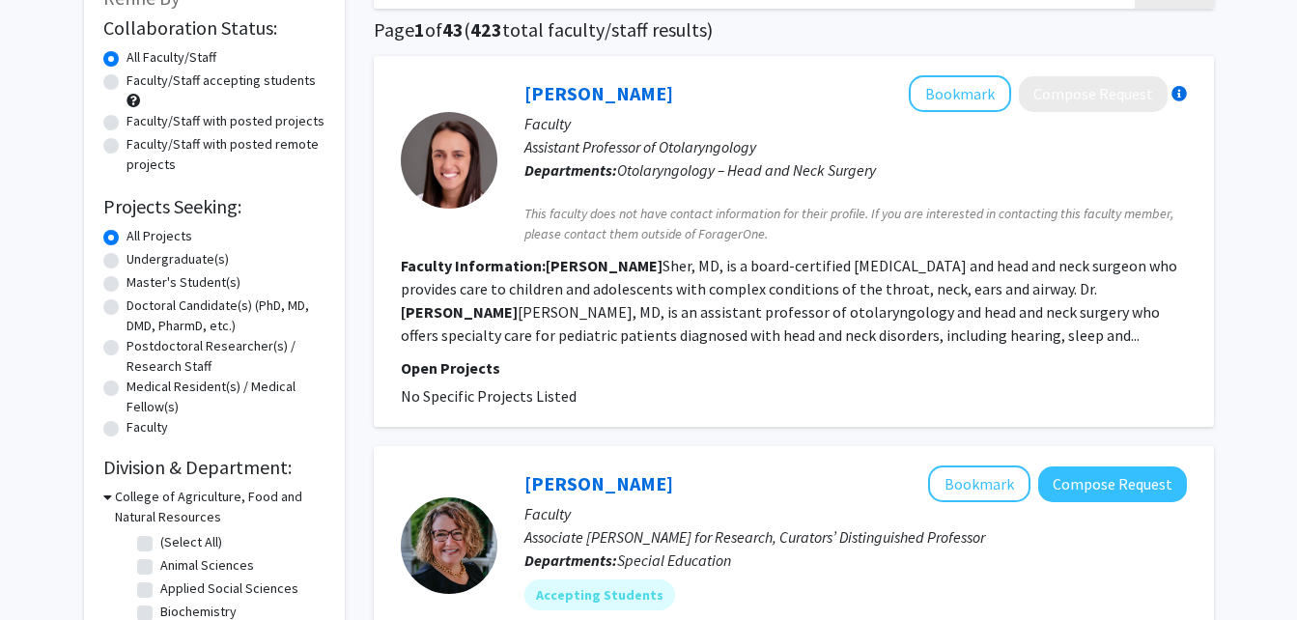
scroll to position [129, 0]
